Goal: Transaction & Acquisition: Purchase product/service

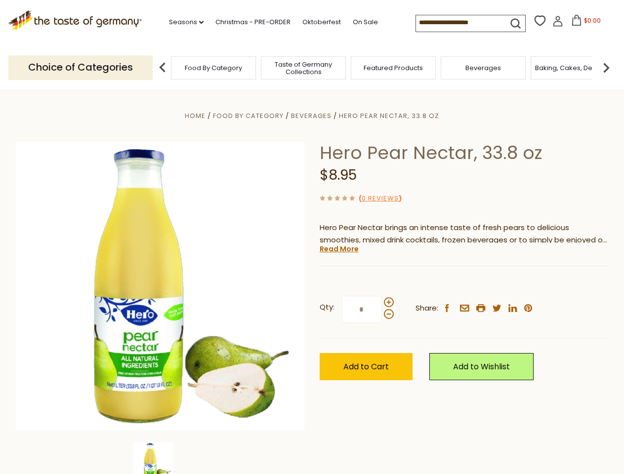
click at [312, 237] on div "Home Food By Category [GEOGRAPHIC_DATA] Hero Pear Nectar, 33.8 oz Hero Pear Nec…" at bounding box center [312, 300] width 608 height 380
click at [182, 22] on link "Seasons dropdown_arrow" at bounding box center [186, 22] width 35 height 11
click at [459, 23] on input at bounding box center [458, 22] width 84 height 14
click at [584, 23] on span "$0.00" at bounding box center [592, 20] width 17 height 8
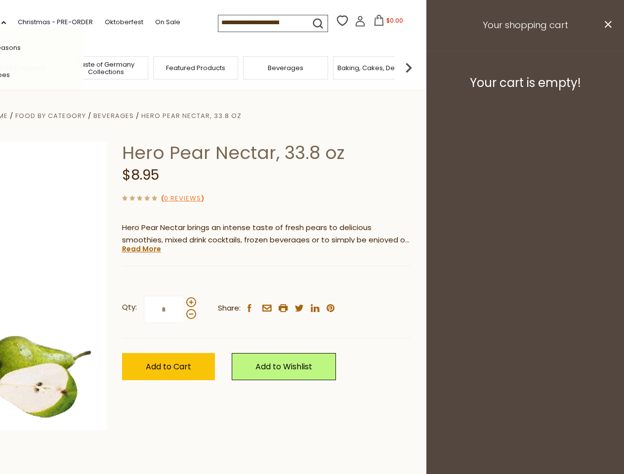
click at [84, 67] on div "All Seasons Recipes Game Day [DATE] [DATE] [DATE][PERSON_NAME] [DATE] Springfes…" at bounding box center [27, 237] width 112 height 419
click at [606, 67] on footer "Your cart is empty!" at bounding box center [525, 83] width 198 height 64
click at [312, 282] on div "Qty: * Share: facebook email printer twitter linkedin pinterest" at bounding box center [266, 309] width 289 height 57
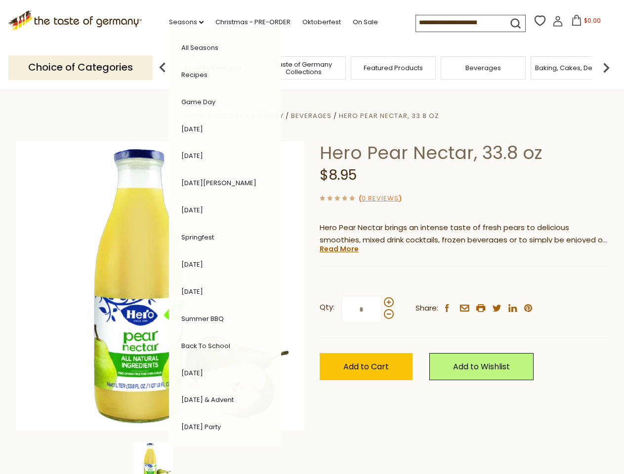
click at [160, 459] on div "Home Food By Category [GEOGRAPHIC_DATA] Hero Pear Nectar, 33.8 oz Hero Pear Nec…" at bounding box center [312, 300] width 608 height 380
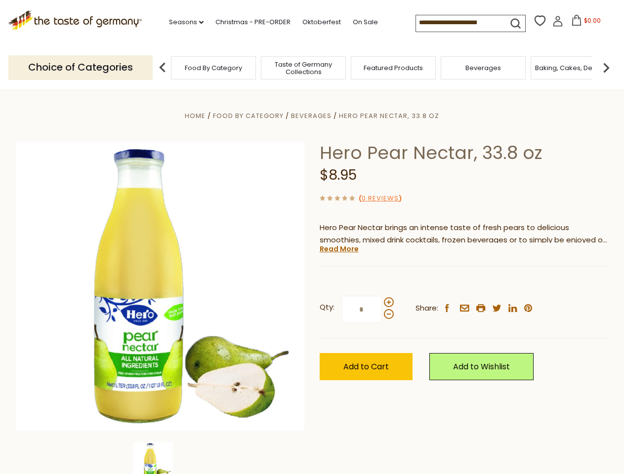
click at [160, 459] on img at bounding box center [153, 463] width 40 height 40
click at [338, 249] on link "Read More" at bounding box center [339, 249] width 39 height 10
